Goal: Find specific page/section: Find specific page/section

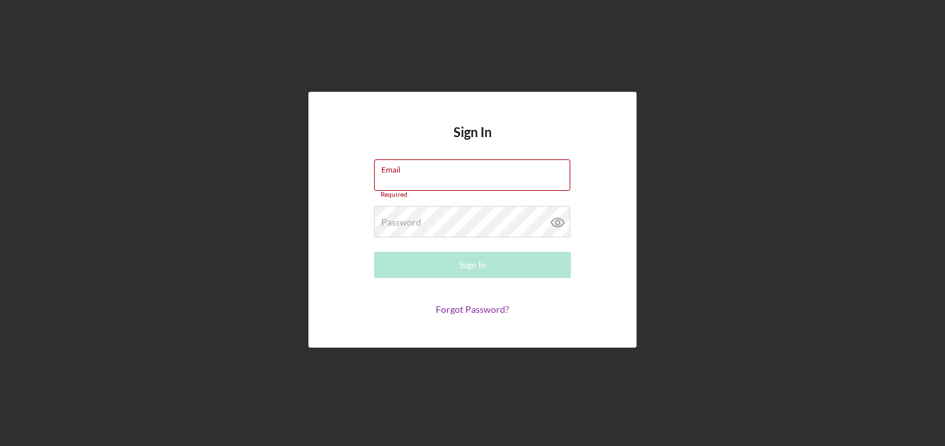
type input "[PERSON_NAME][EMAIL_ADDRESS][DOMAIN_NAME]"
click at [442, 239] on form "Email [PERSON_NAME][EMAIL_ADDRESS][DOMAIN_NAME] Required Password Required Sign…" at bounding box center [472, 237] width 262 height 156
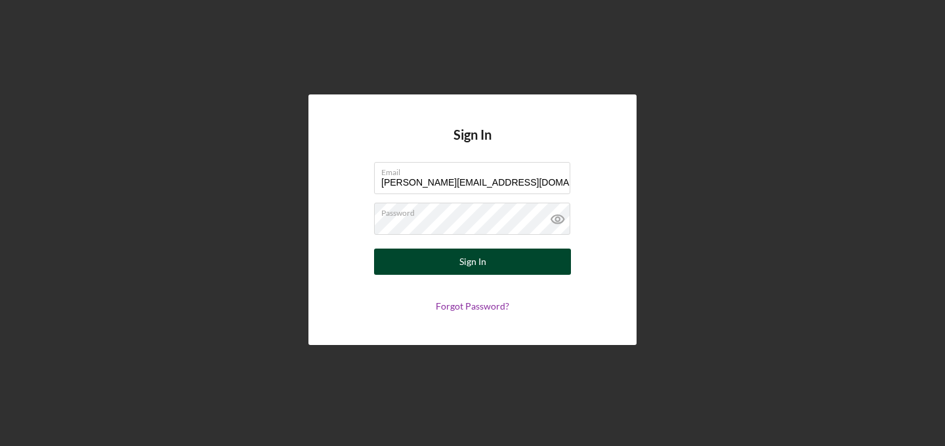
click at [474, 258] on div "Sign In" at bounding box center [472, 262] width 27 height 26
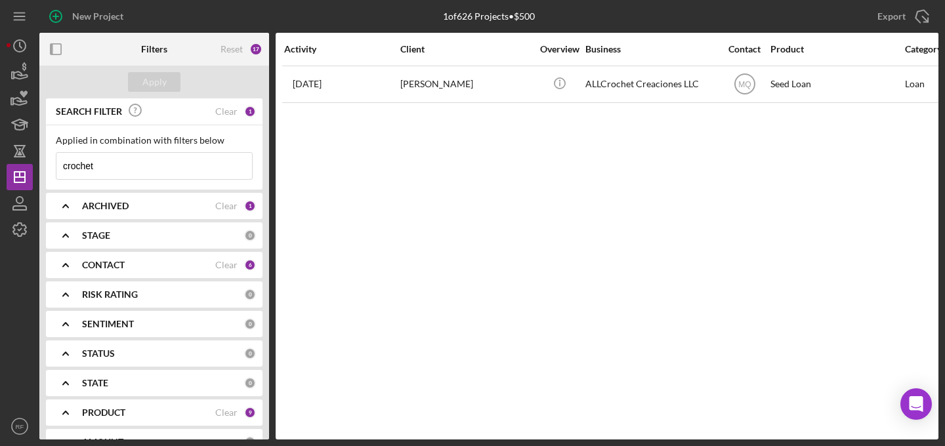
click at [75, 213] on icon "Icon/Expander" at bounding box center [65, 206] width 33 height 33
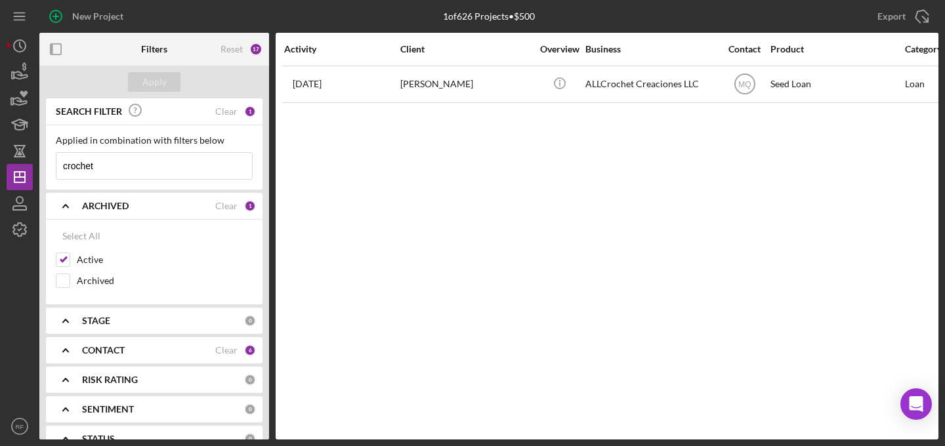
click at [75, 213] on icon "Icon/Expander" at bounding box center [65, 206] width 33 height 33
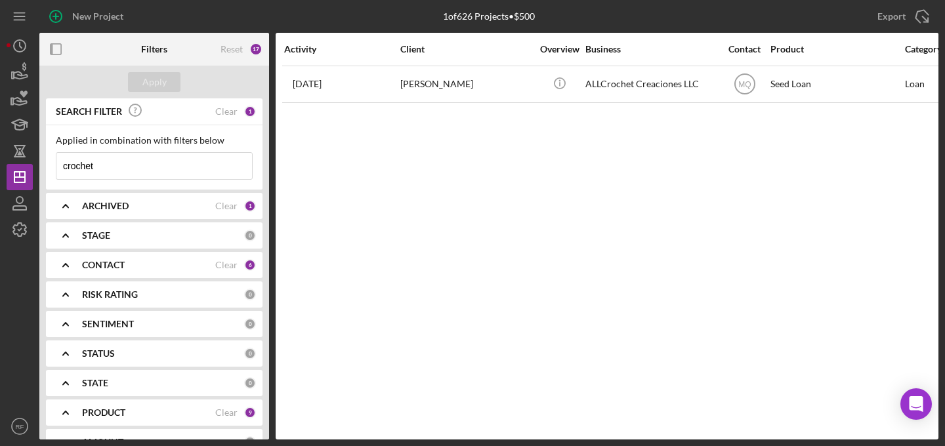
click at [92, 256] on div "CONTACT Clear 6" at bounding box center [169, 265] width 174 height 26
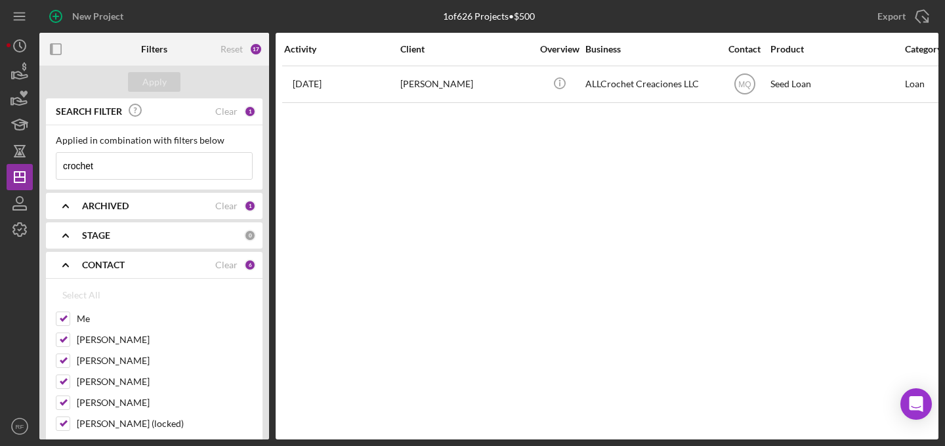
click at [92, 256] on div "CONTACT Clear 6" at bounding box center [169, 265] width 174 height 26
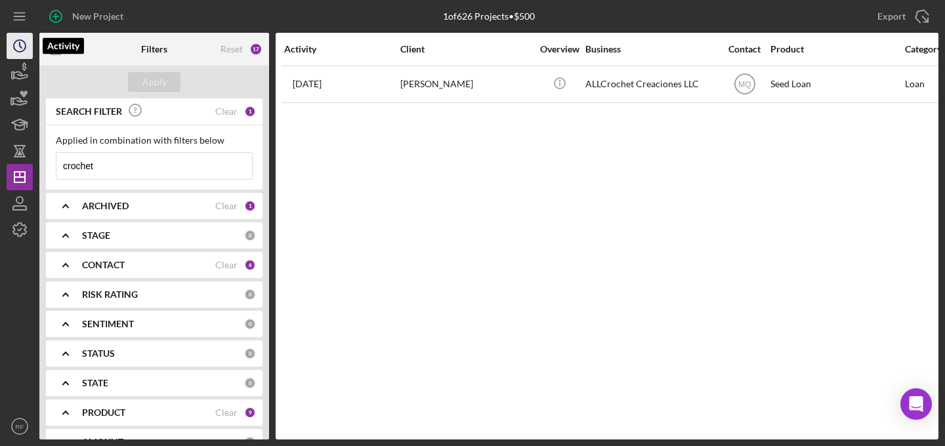
click at [26, 46] on circle "button" at bounding box center [20, 46] width 12 height 12
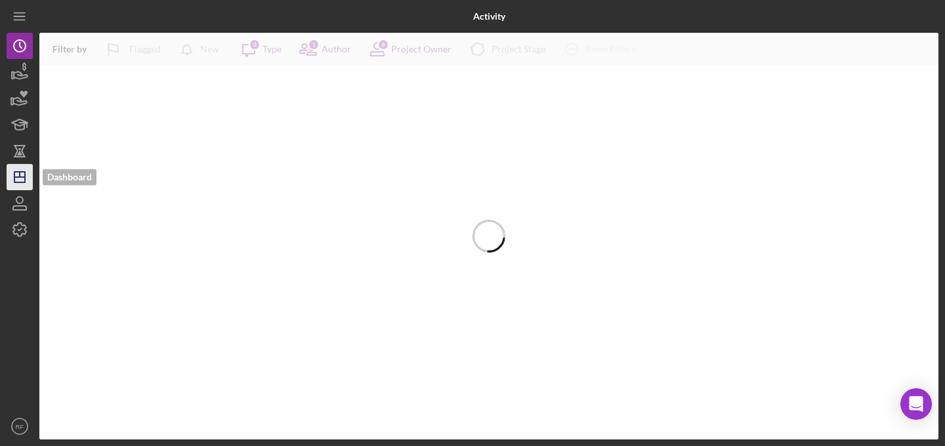
click at [24, 172] on polygon "button" at bounding box center [19, 177] width 10 height 10
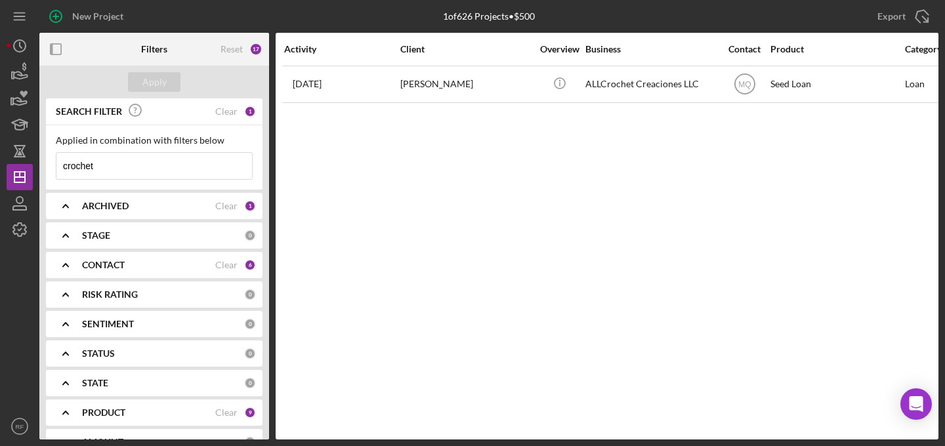
click at [108, 160] on input "crochet" at bounding box center [153, 166] width 195 height 26
type input "[PERSON_NAME]"
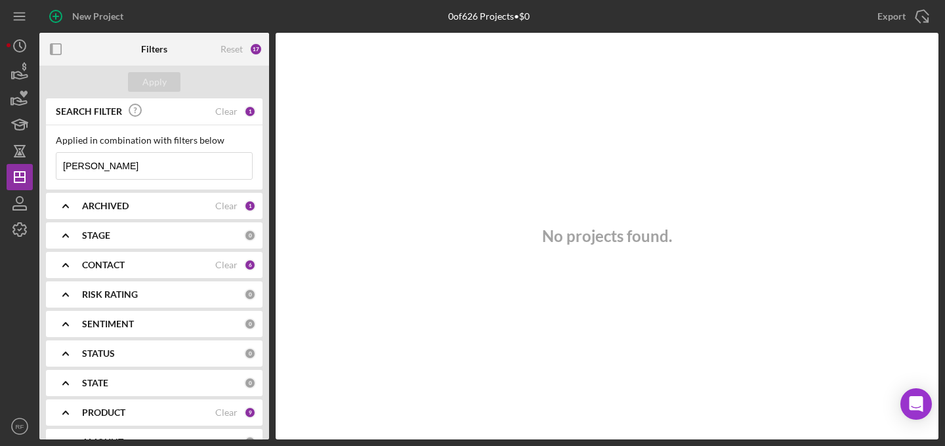
click at [117, 172] on input "[PERSON_NAME]" at bounding box center [153, 166] width 195 height 26
click at [146, 261] on div "CONTACT" at bounding box center [148, 265] width 133 height 10
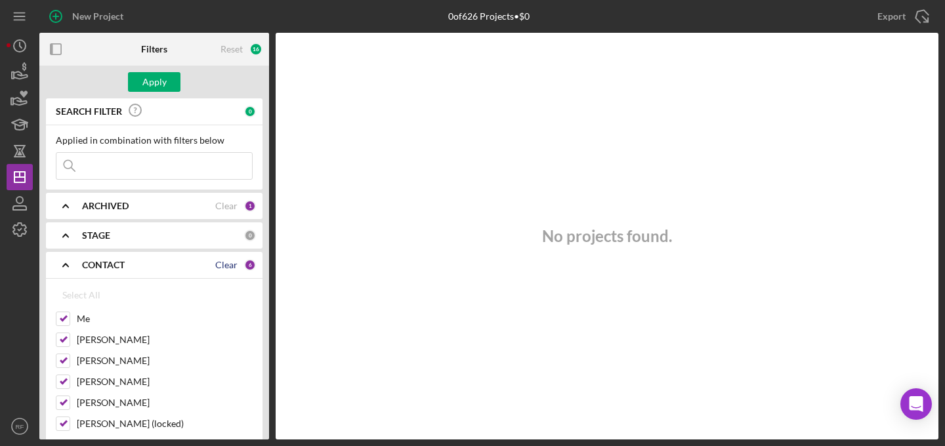
click at [216, 264] on div "Clear" at bounding box center [226, 265] width 22 height 10
checkbox input "false"
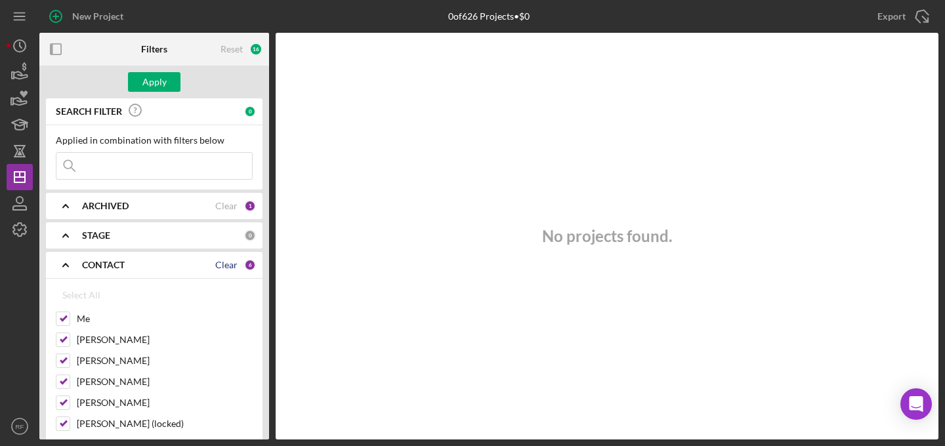
checkbox input "false"
click at [116, 344] on label "[PERSON_NAME]" at bounding box center [165, 339] width 176 height 13
click at [70, 344] on input "[PERSON_NAME]" at bounding box center [62, 339] width 13 height 13
checkbox input "true"
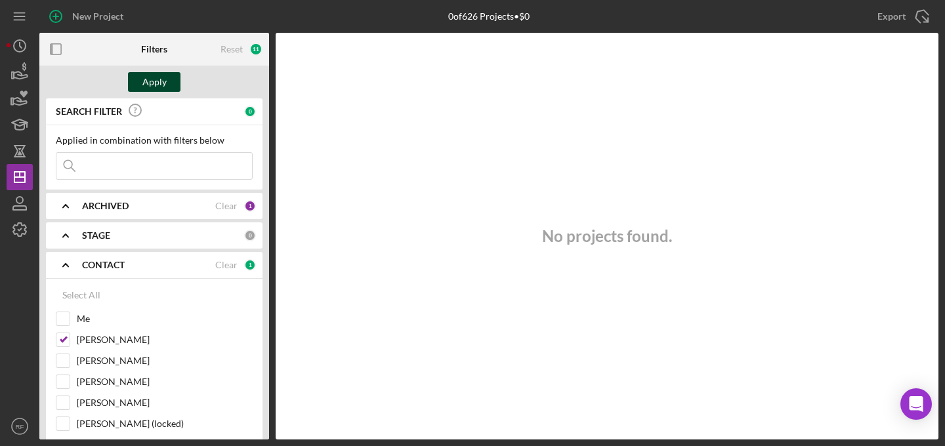
click at [145, 81] on div "Apply" at bounding box center [154, 82] width 24 height 20
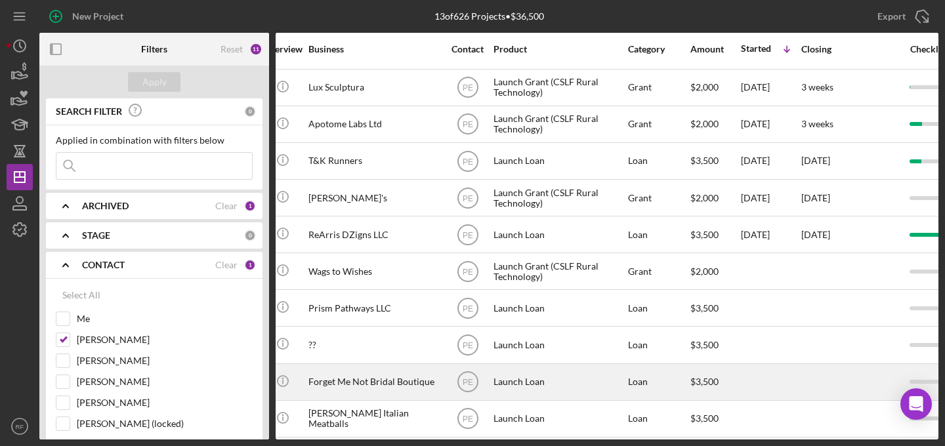
scroll to position [107, 0]
